Goal: Find specific page/section: Find specific page/section

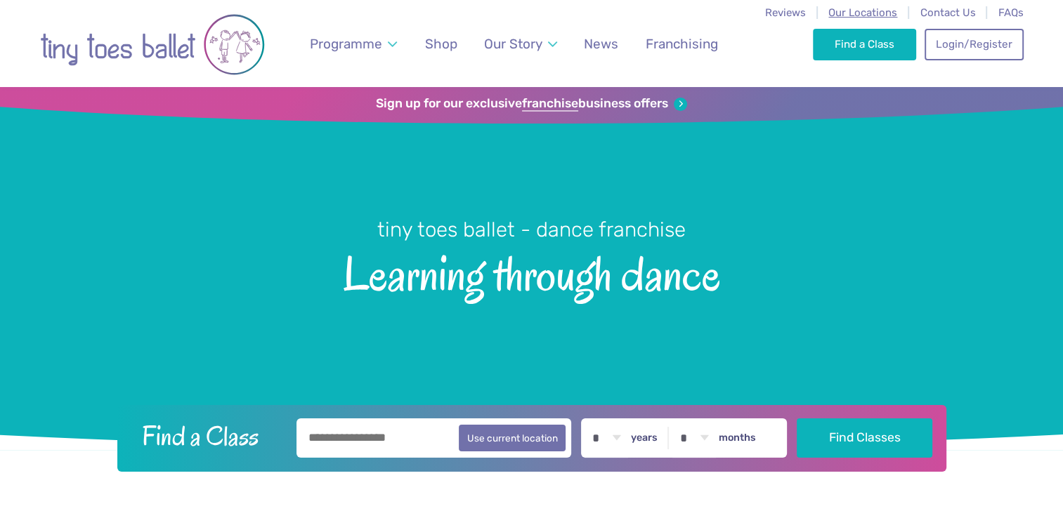
click at [877, 11] on span "Our Locations" at bounding box center [862, 12] width 69 height 13
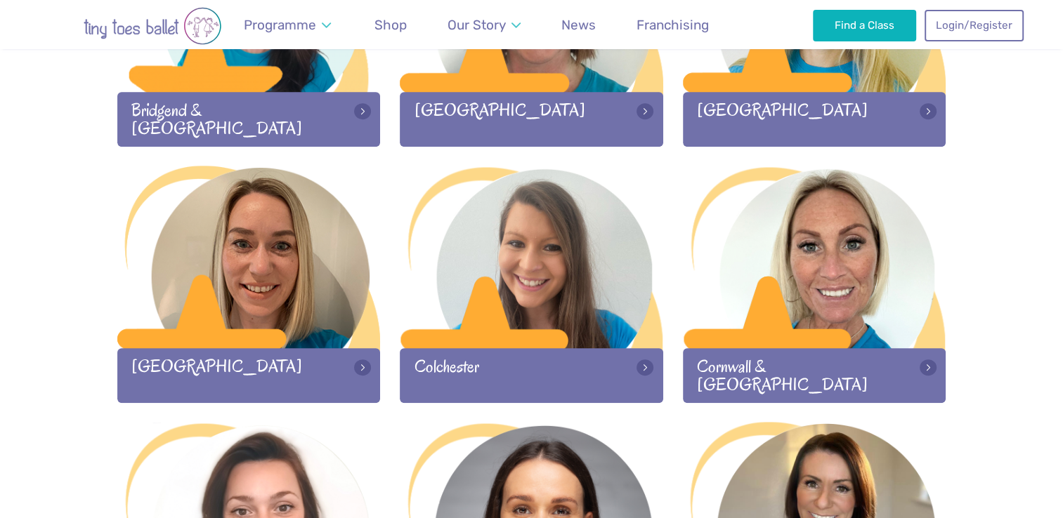
scroll to position [610, 0]
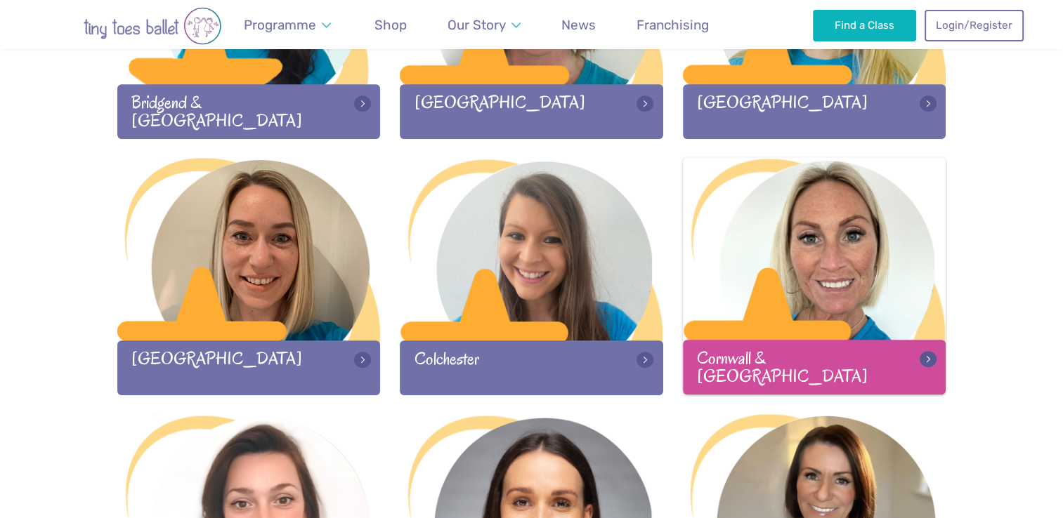
click at [751, 216] on div at bounding box center [814, 249] width 263 height 185
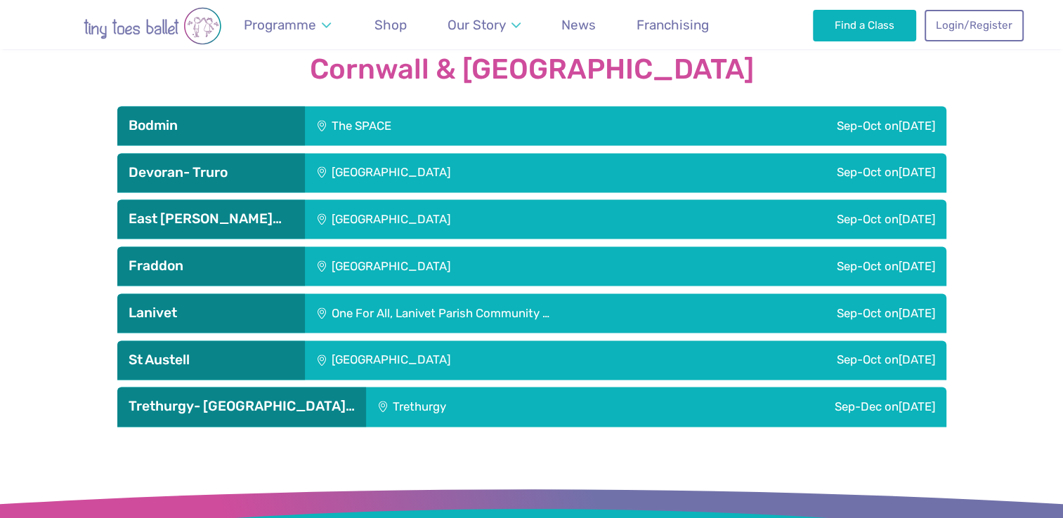
scroll to position [1950, 0]
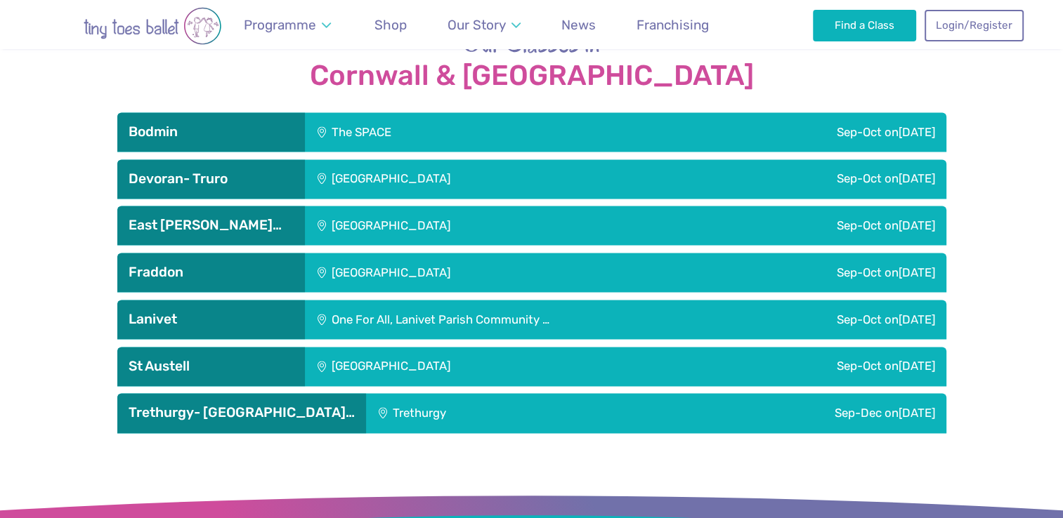
click at [390, 164] on div "[GEOGRAPHIC_DATA]" at bounding box center [486, 178] width 362 height 39
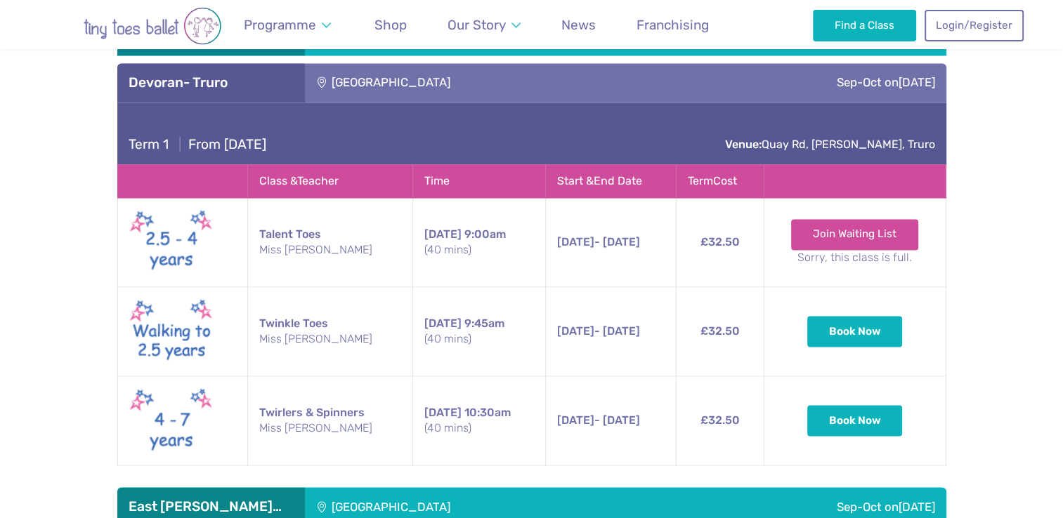
scroll to position [2047, 0]
